Goal: Task Accomplishment & Management: Use online tool/utility

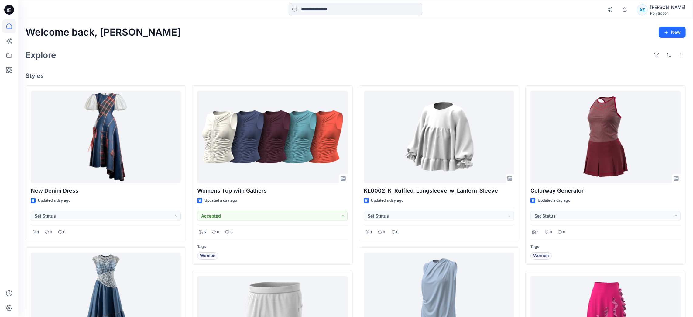
click at [340, 4] on input at bounding box center [356, 9] width 134 height 12
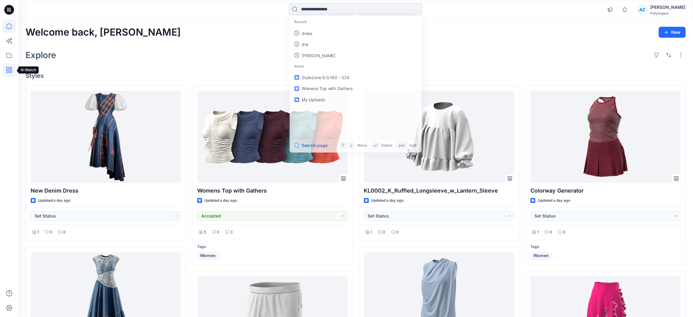
click at [9, 71] on icon at bounding box center [8, 69] width 13 height 13
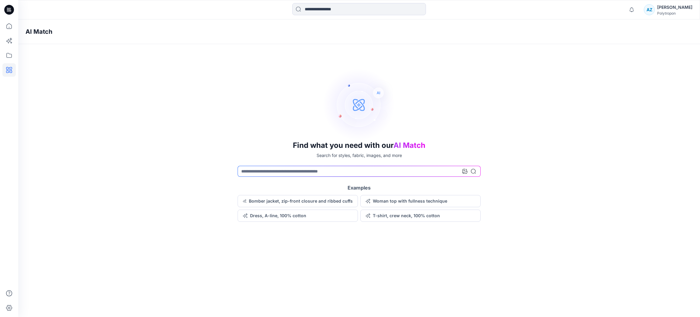
click at [10, 11] on icon at bounding box center [9, 10] width 10 height 10
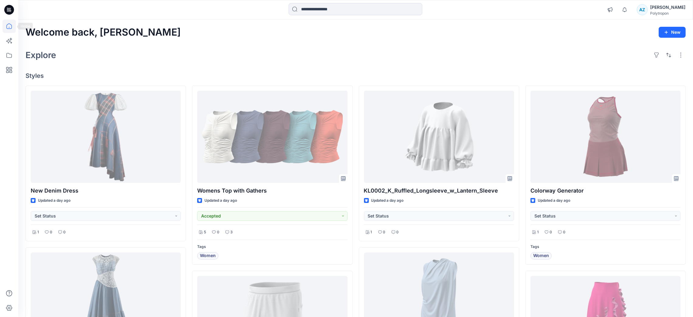
click at [7, 27] on icon at bounding box center [8, 25] width 13 height 13
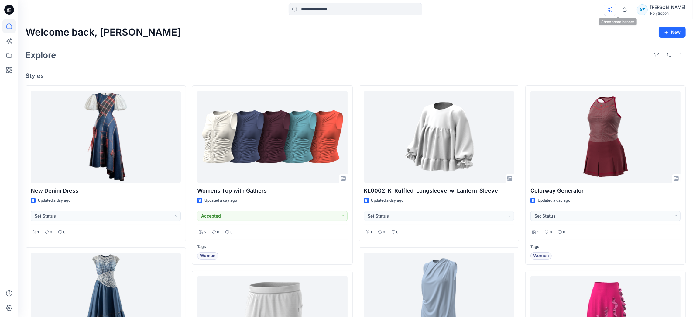
click at [617, 12] on button "button" at bounding box center [610, 10] width 12 height 12
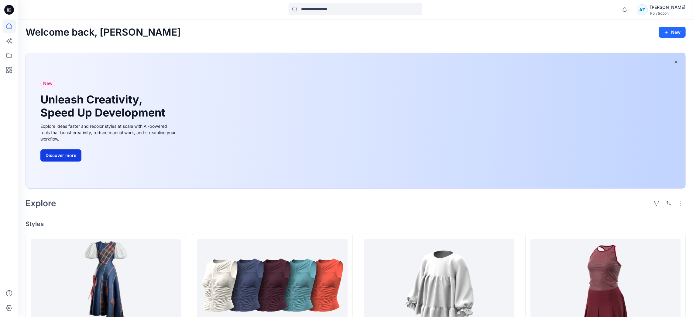
click at [71, 154] on button "Discover more" at bounding box center [60, 155] width 41 height 12
click at [9, 67] on icon at bounding box center [8, 69] width 13 height 13
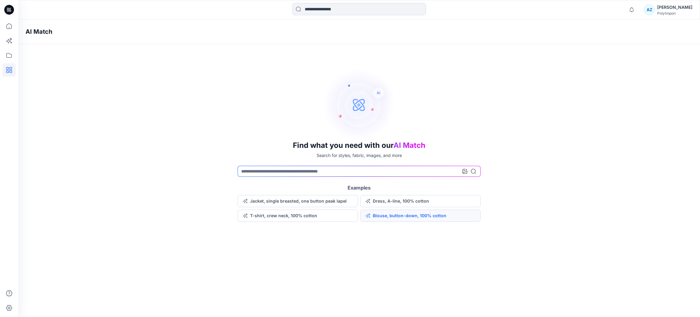
click at [387, 216] on button "Blouse, button-down, 100% cotton" at bounding box center [421, 215] width 120 height 12
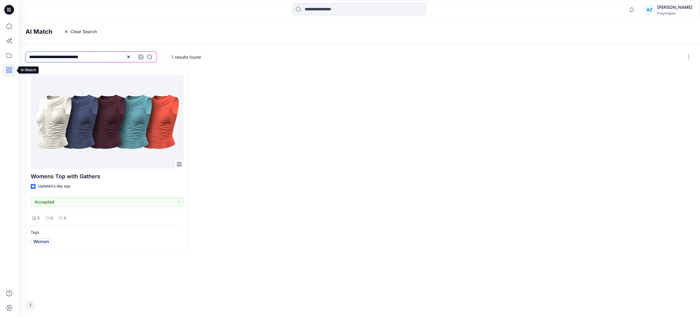
click at [8, 72] on icon at bounding box center [9, 70] width 6 height 6
click at [129, 54] on icon at bounding box center [128, 56] width 5 height 5
click at [75, 32] on button "Clear Search" at bounding box center [80, 32] width 41 height 10
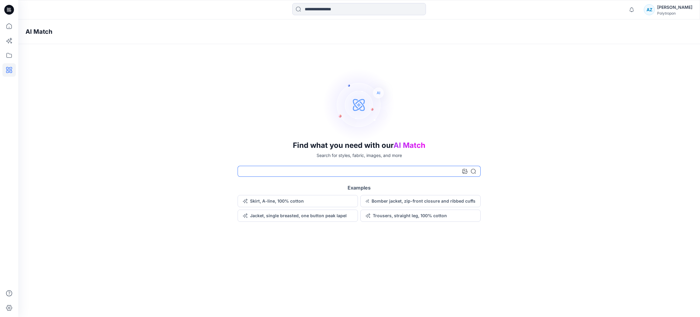
click at [320, 170] on input at bounding box center [359, 171] width 243 height 11
type input "***"
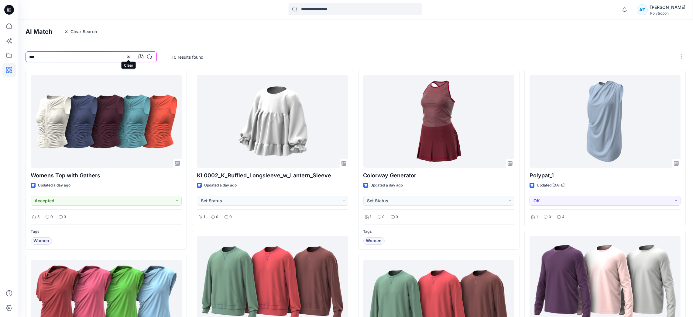
click at [130, 55] on icon at bounding box center [128, 56] width 5 height 5
click at [85, 57] on input at bounding box center [91, 56] width 131 height 11
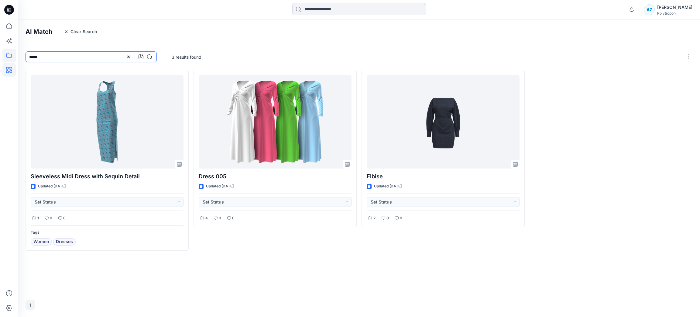
drag, startPoint x: 56, startPoint y: 58, endPoint x: 9, endPoint y: 57, distance: 46.9
click at [10, 59] on div "Notifications Colorways for the 1 selected style cannot be generated. Please ch…" at bounding box center [350, 158] width 700 height 317
type input "*******"
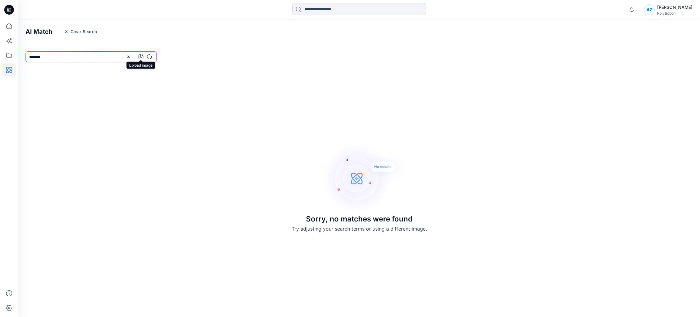
click at [141, 57] on icon at bounding box center [141, 56] width 5 height 5
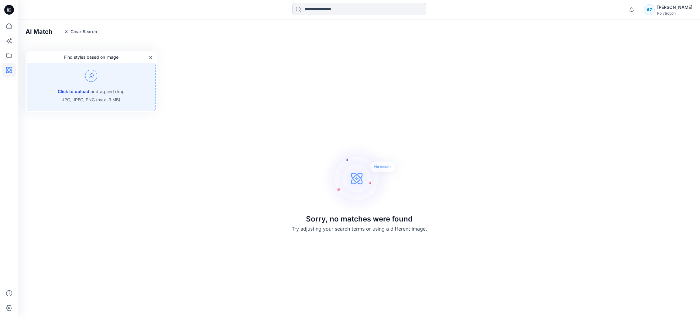
click at [70, 90] on button "Click to upload" at bounding box center [74, 91] width 32 height 7
